Goal: Task Accomplishment & Management: Use online tool/utility

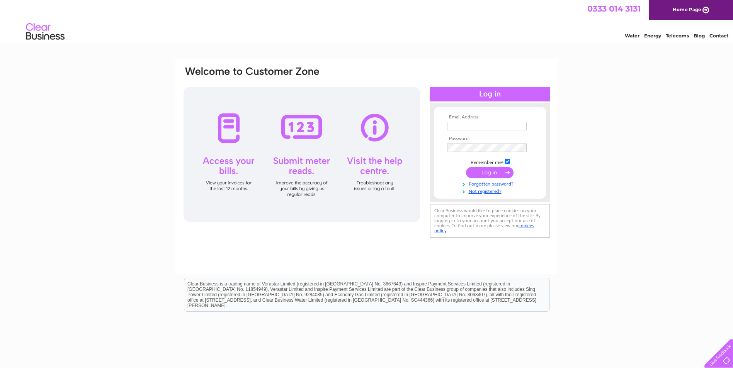
type input "info@clydesdalehotel.com"
click at [491, 174] on input "submit" at bounding box center [489, 172] width 47 height 11
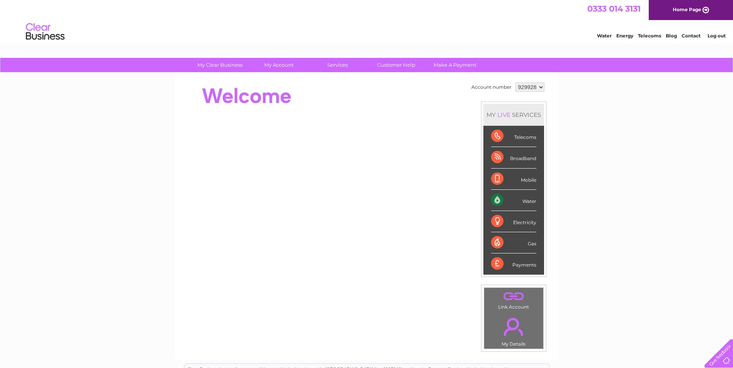
click at [508, 203] on div "Water" at bounding box center [513, 200] width 45 height 21
click at [531, 202] on div "Water" at bounding box center [513, 200] width 45 height 21
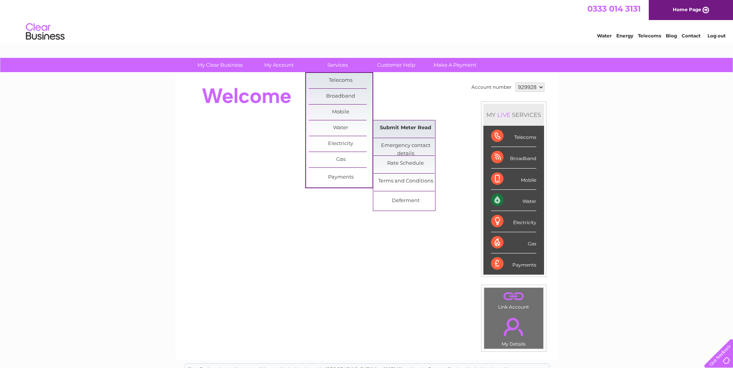
click at [399, 130] on link "Submit Meter Read" at bounding box center [405, 127] width 64 height 15
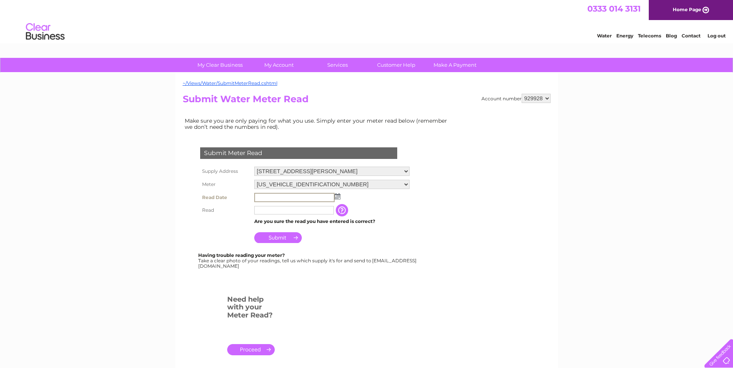
click at [310, 197] on input "text" at bounding box center [294, 197] width 80 height 9
click at [335, 198] on img at bounding box center [337, 196] width 6 height 6
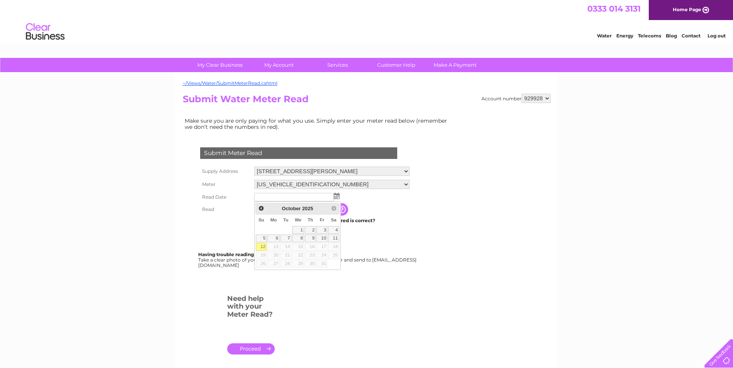
click at [258, 247] on link "12" at bounding box center [261, 247] width 11 height 8
type input "2025/10/12"
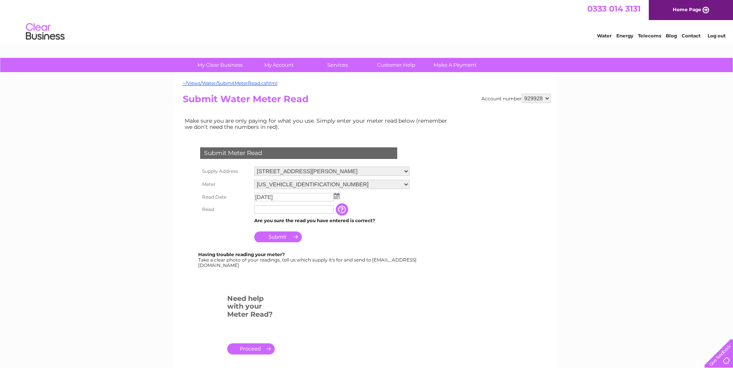
click at [261, 211] on input "text" at bounding box center [294, 209] width 80 height 8
type input "04682"
click at [283, 239] on input "Submit" at bounding box center [277, 237] width 47 height 11
